Goal: Navigation & Orientation: Find specific page/section

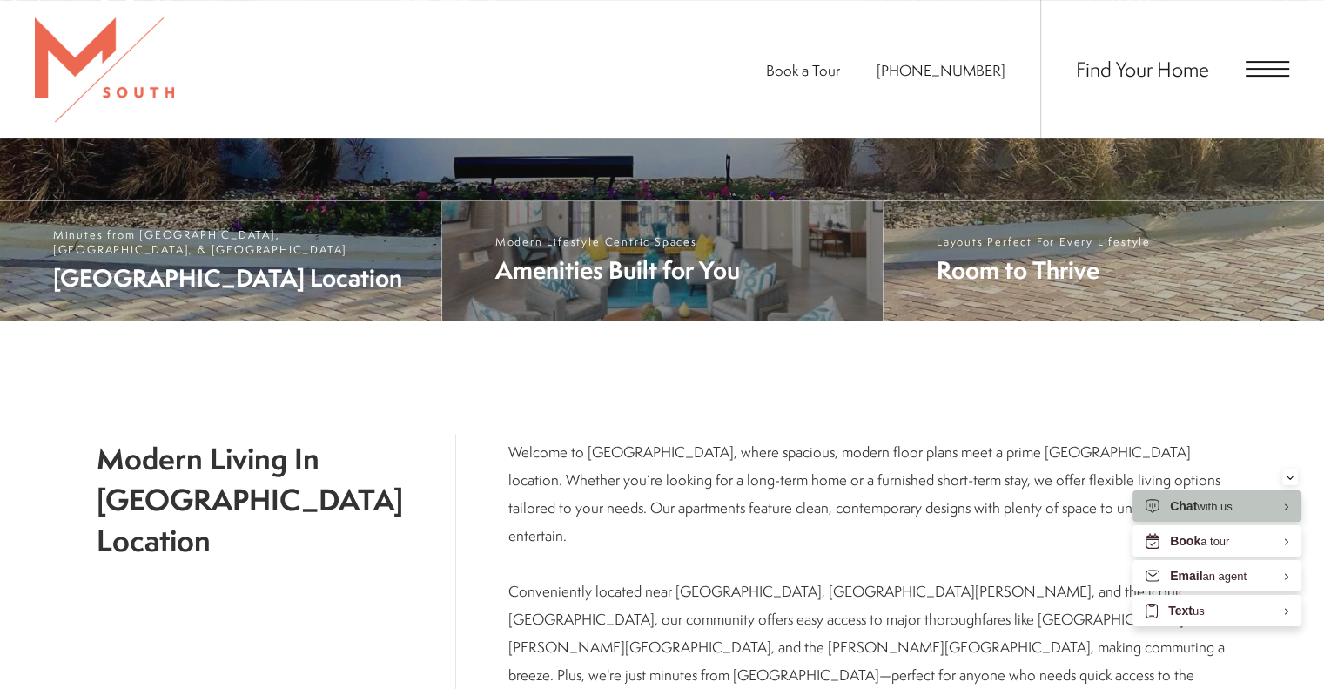
scroll to position [784, 0]
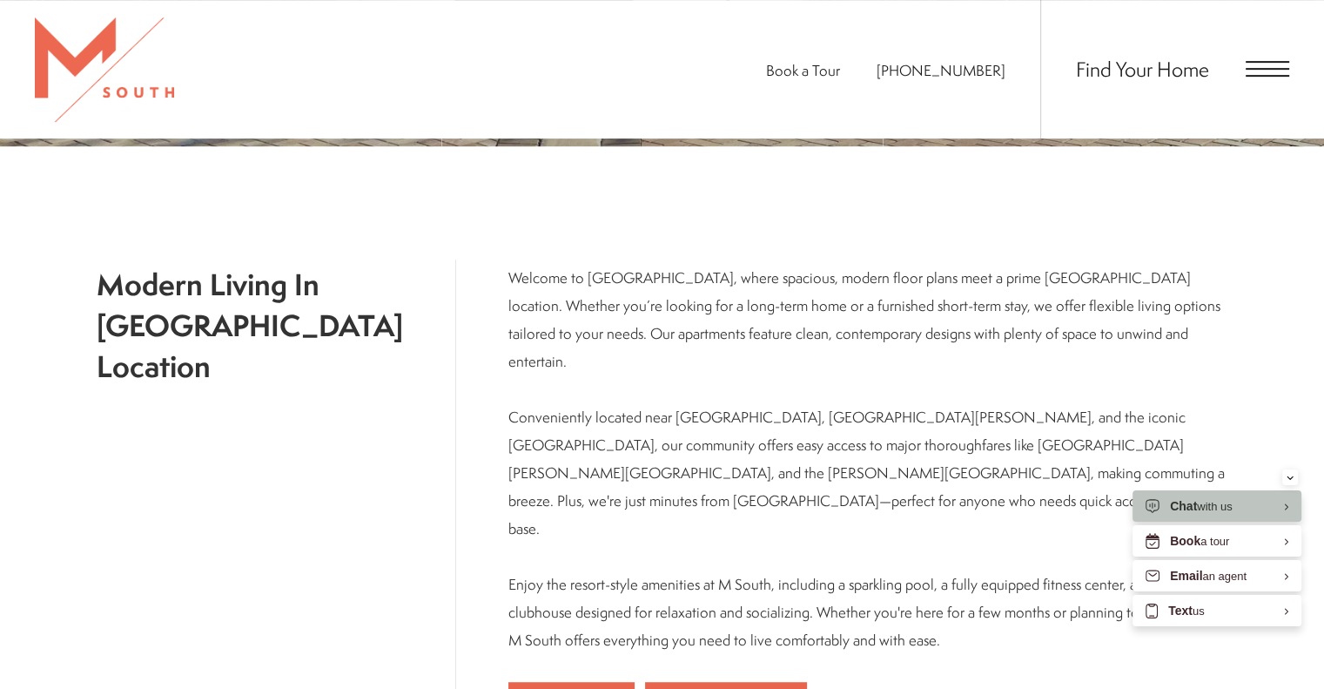
click at [1255, 71] on span "Open Menu" at bounding box center [1268, 69] width 44 height 16
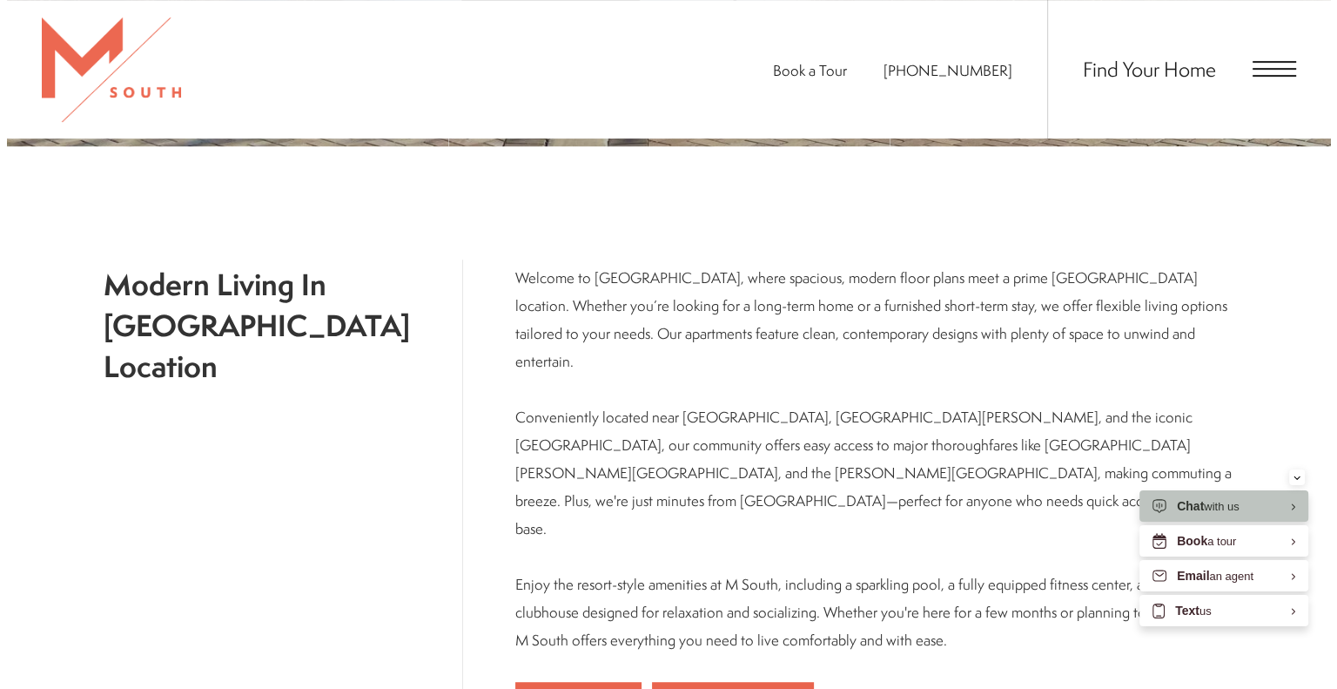
scroll to position [0, 0]
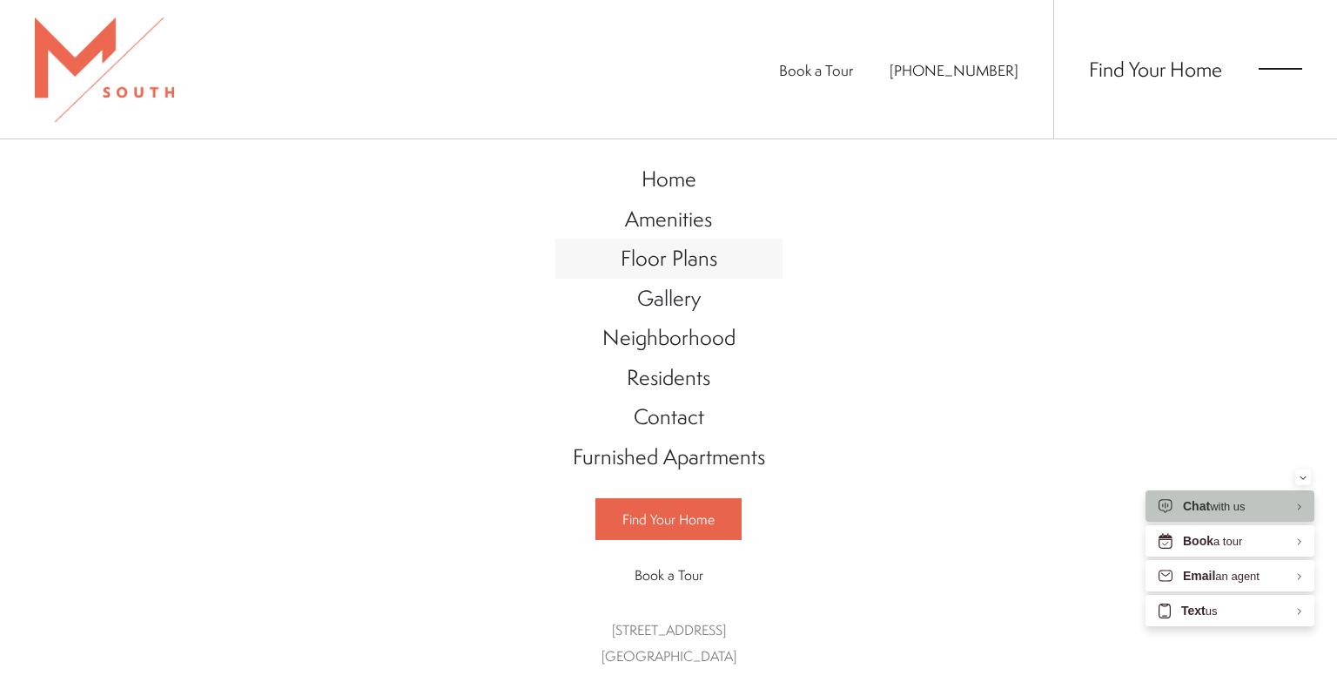
click at [697, 273] on link "Floor Plans" at bounding box center [669, 259] width 227 height 40
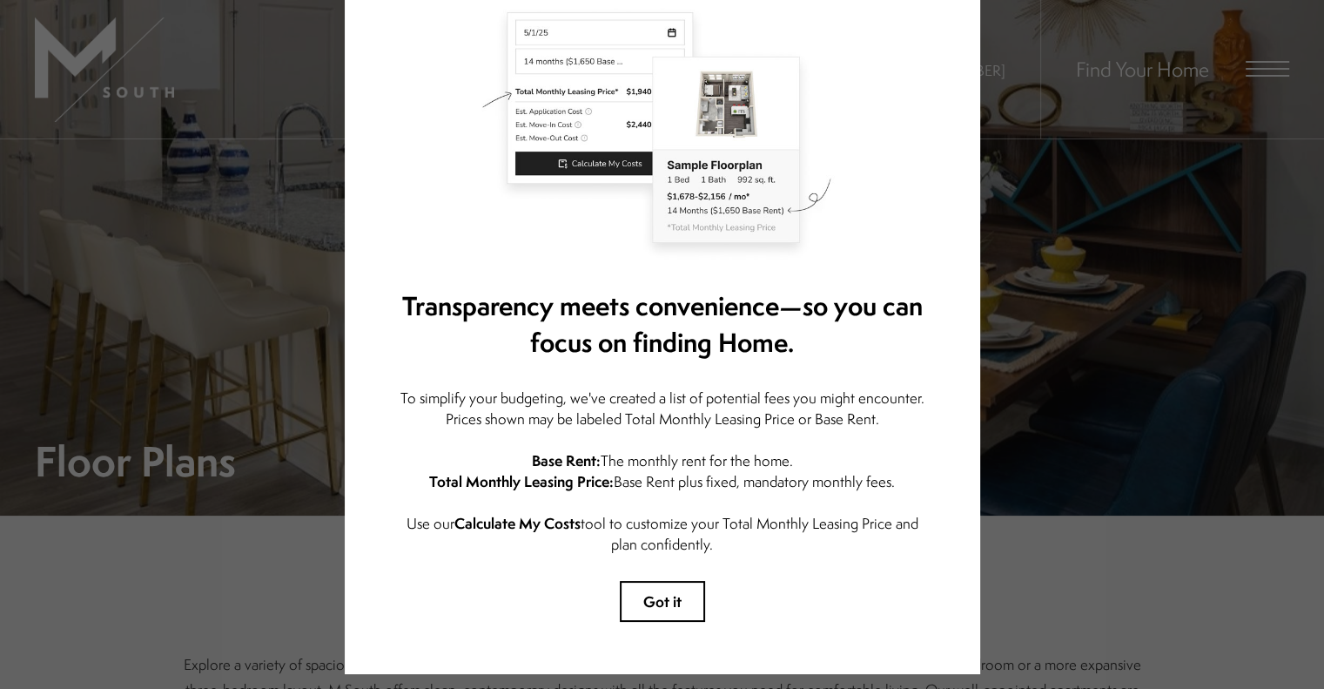
scroll to position [195, 0]
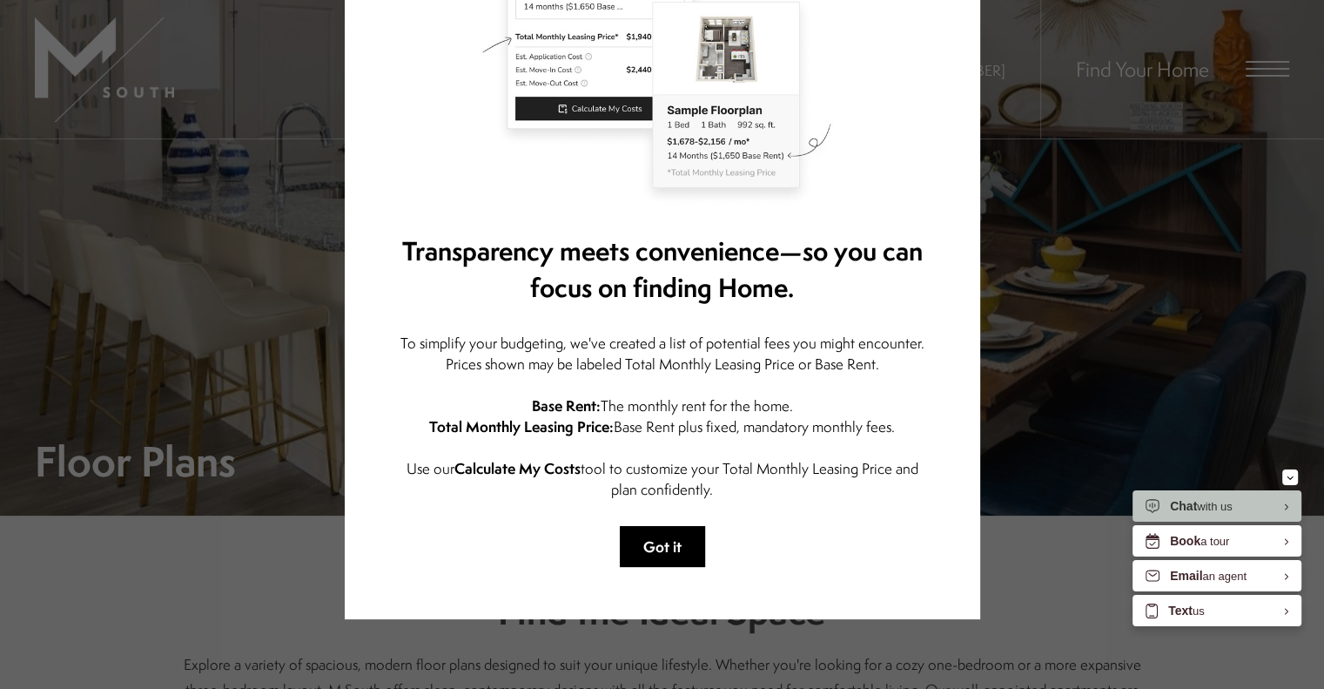
click at [679, 526] on button "Got it" at bounding box center [662, 546] width 85 height 41
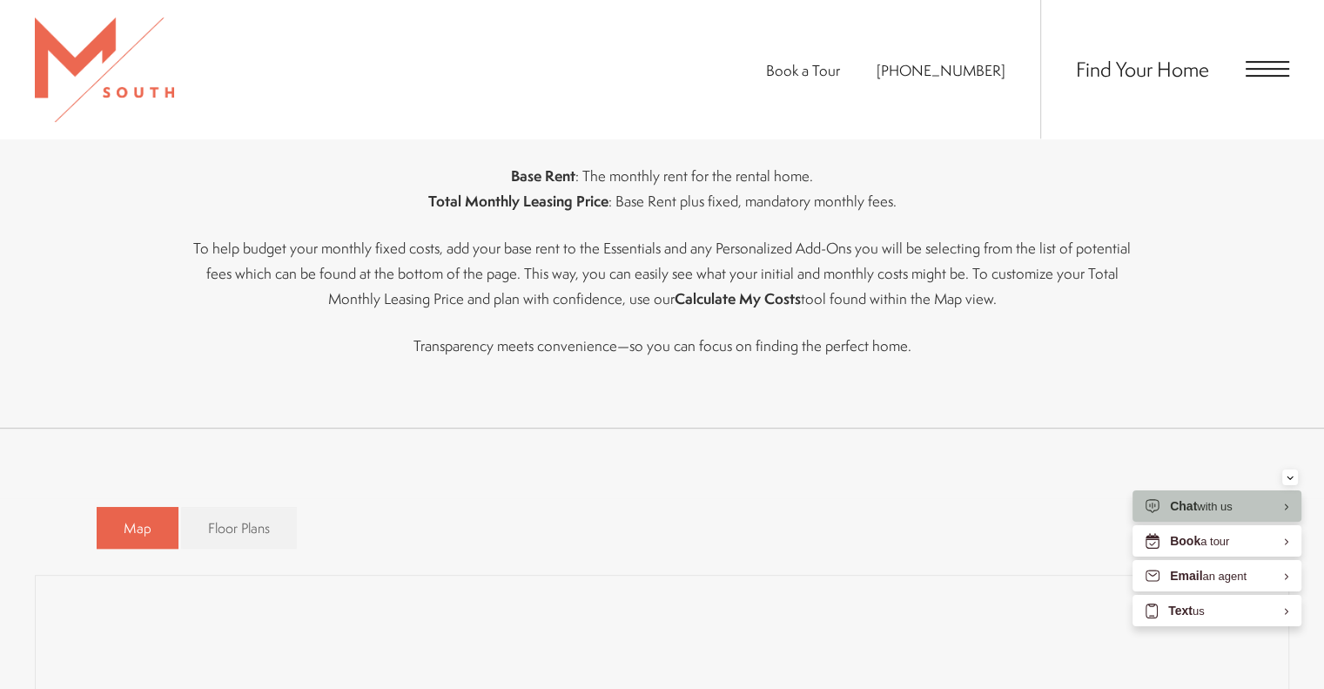
scroll to position [1045, 0]
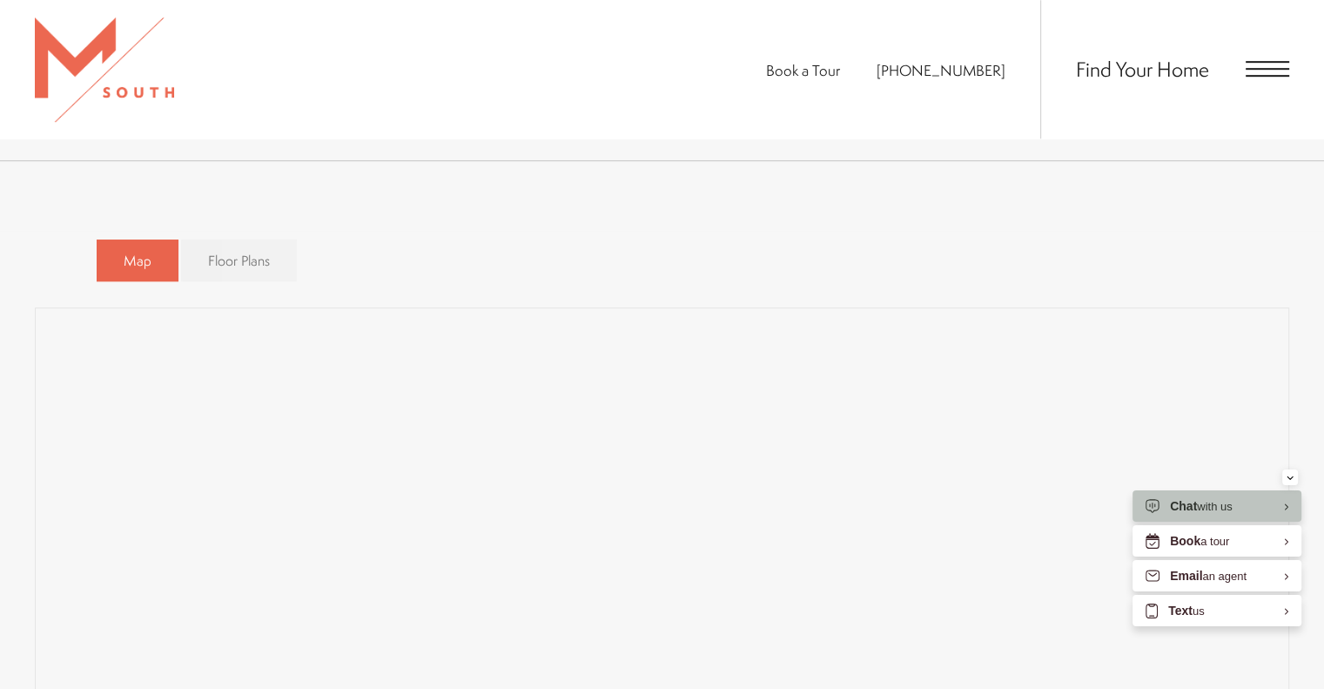
click at [217, 274] on link "Floor Plans" at bounding box center [239, 260] width 116 height 43
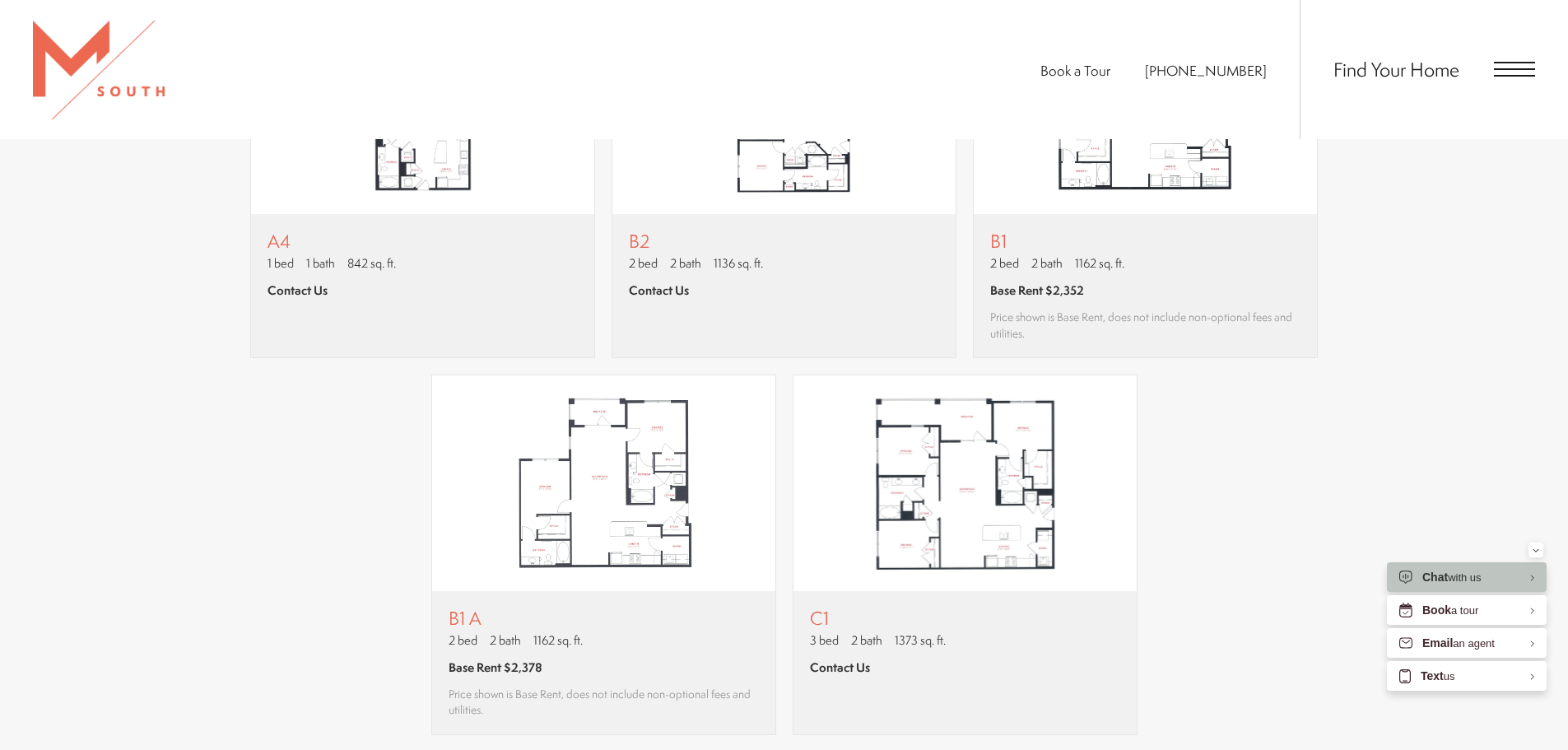
scroll to position [1730, 0]
